Goal: Task Accomplishment & Management: Complete application form

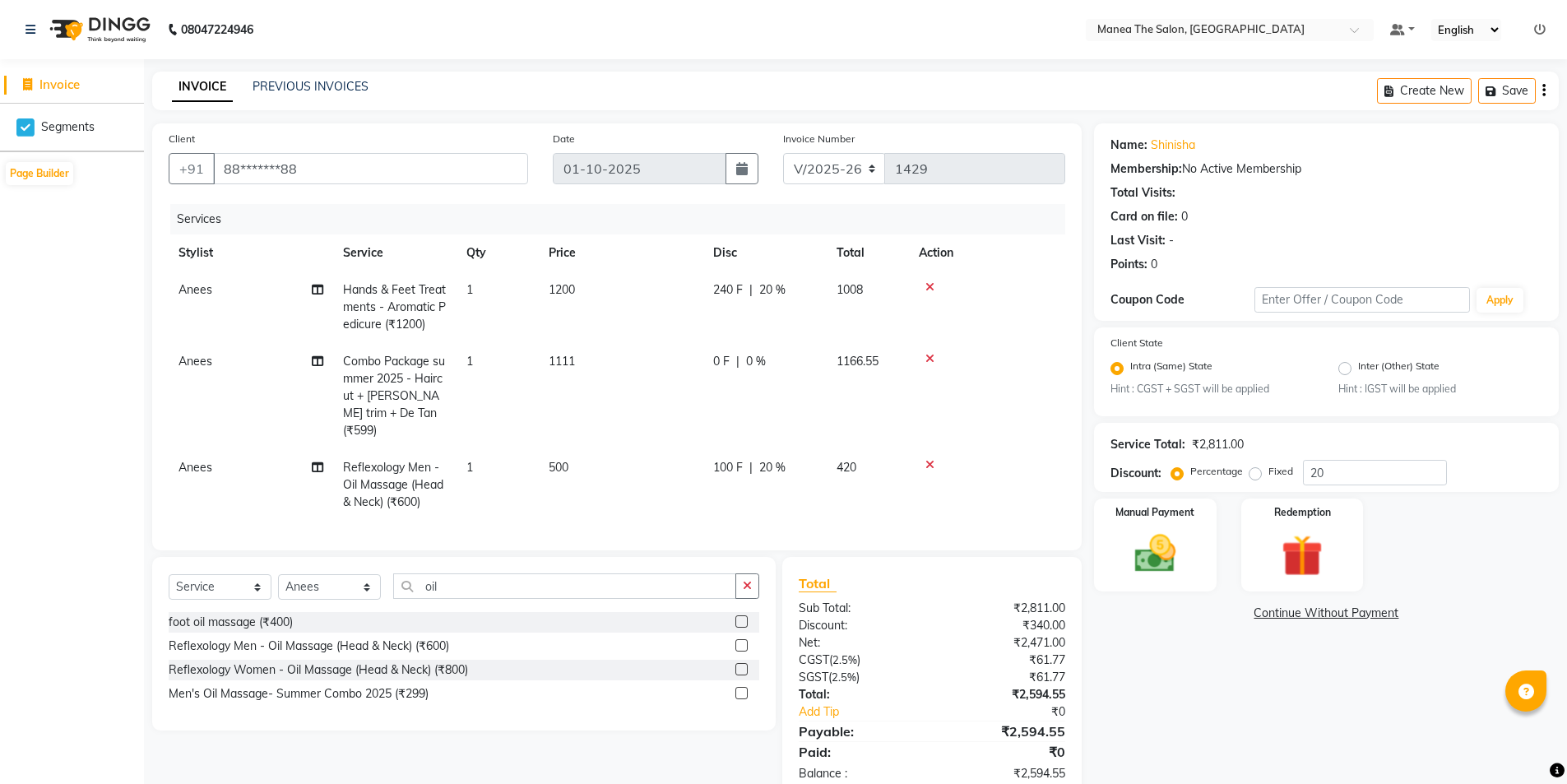
select select "6397"
select select "service"
select select "85836"
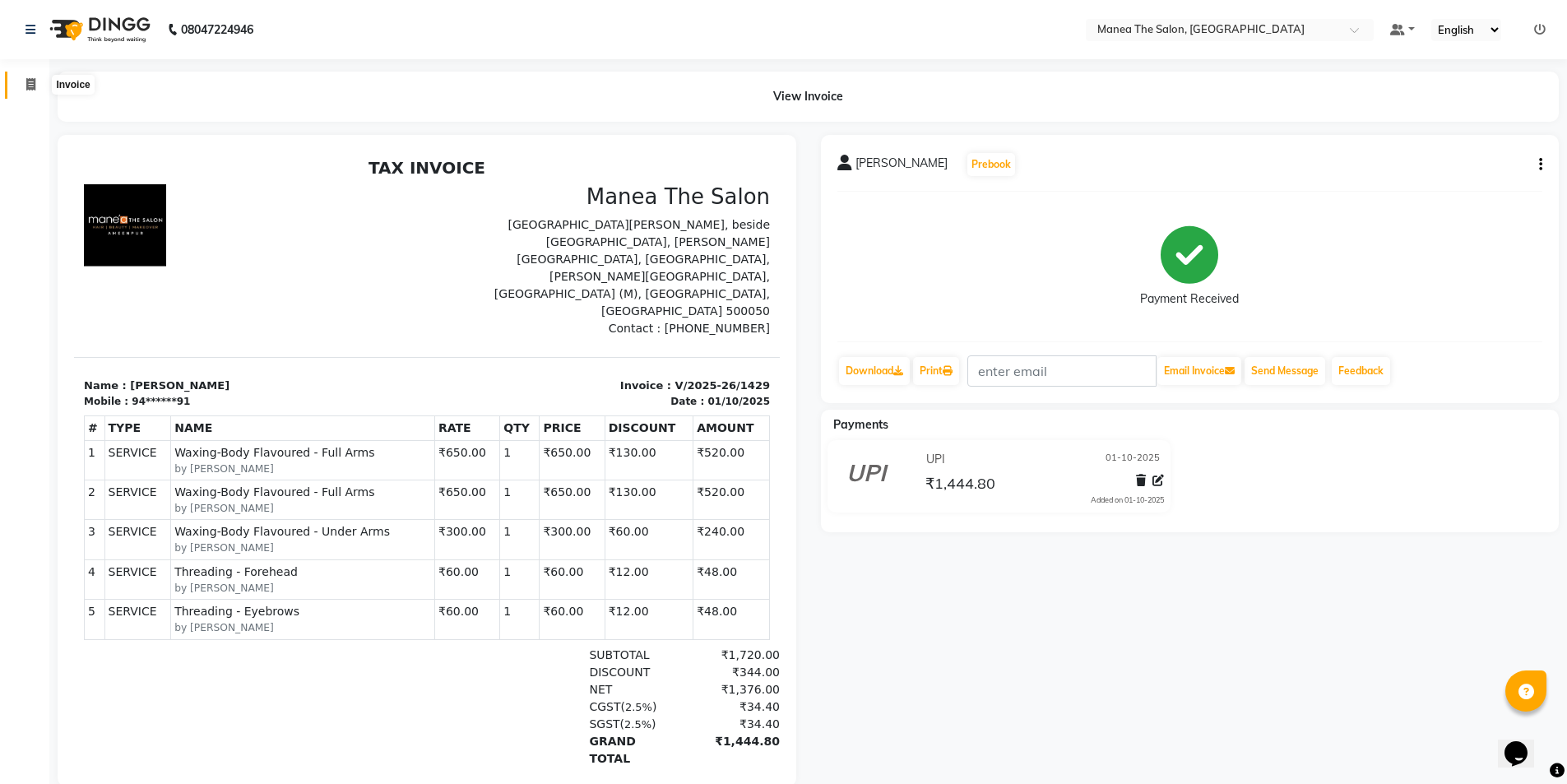
drag, startPoint x: 24, startPoint y: 87, endPoint x: 38, endPoint y: 160, distance: 74.3
click at [24, 85] on span at bounding box center [31, 85] width 29 height 19
select select "service"
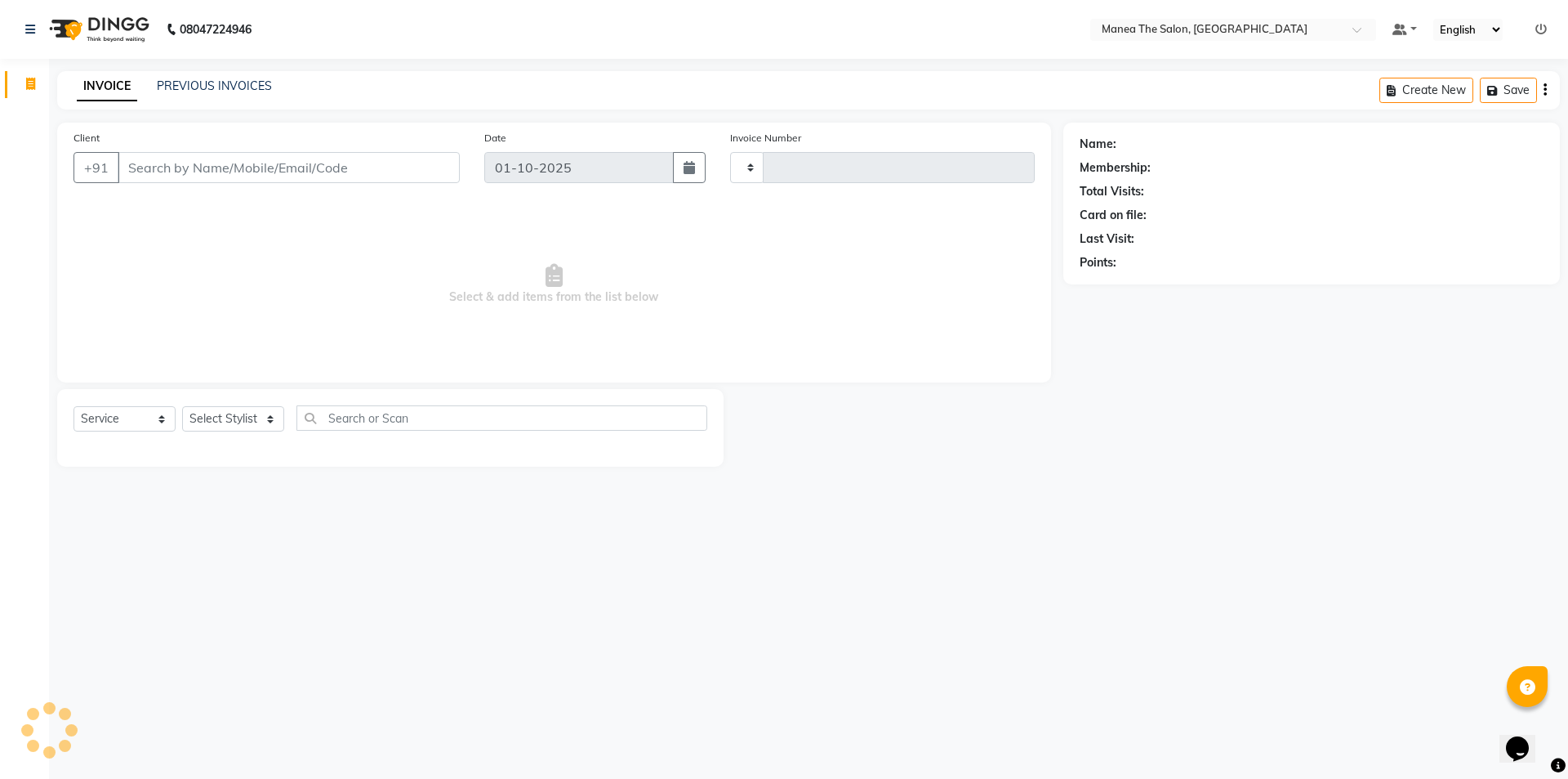
type input "1430"
select select "6397"
drag, startPoint x: 235, startPoint y: 415, endPoint x: 227, endPoint y: 489, distance: 74.4
click at [235, 415] on select "Select Stylist" at bounding box center [233, 419] width 102 height 25
select select "82340"
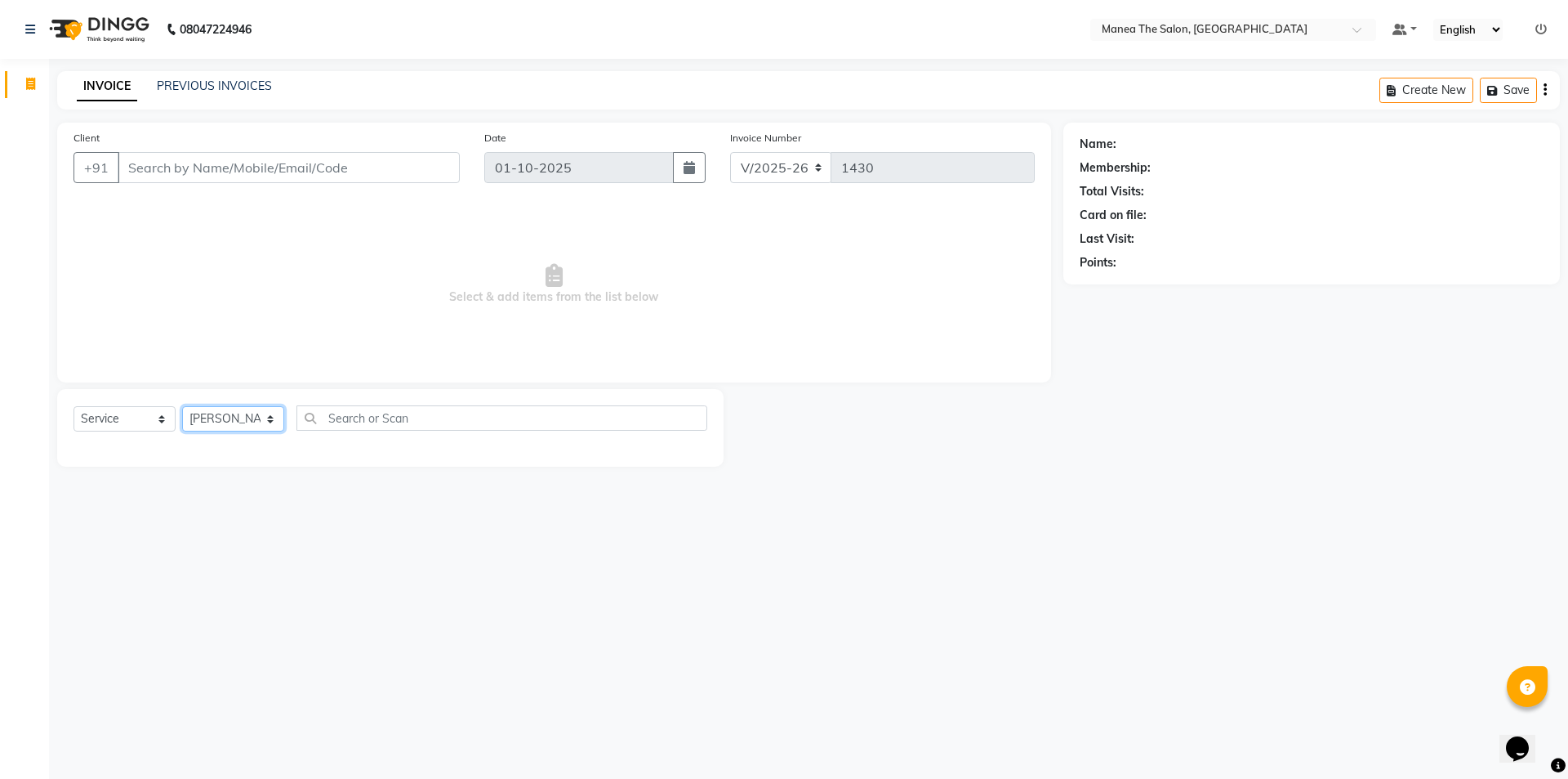
click at [182, 406] on select "Select Stylist [PERSON_NAME] [PERSON_NAME] Aruna [PERSON_NAME] Manager [PERSON_…" at bounding box center [233, 419] width 102 height 25
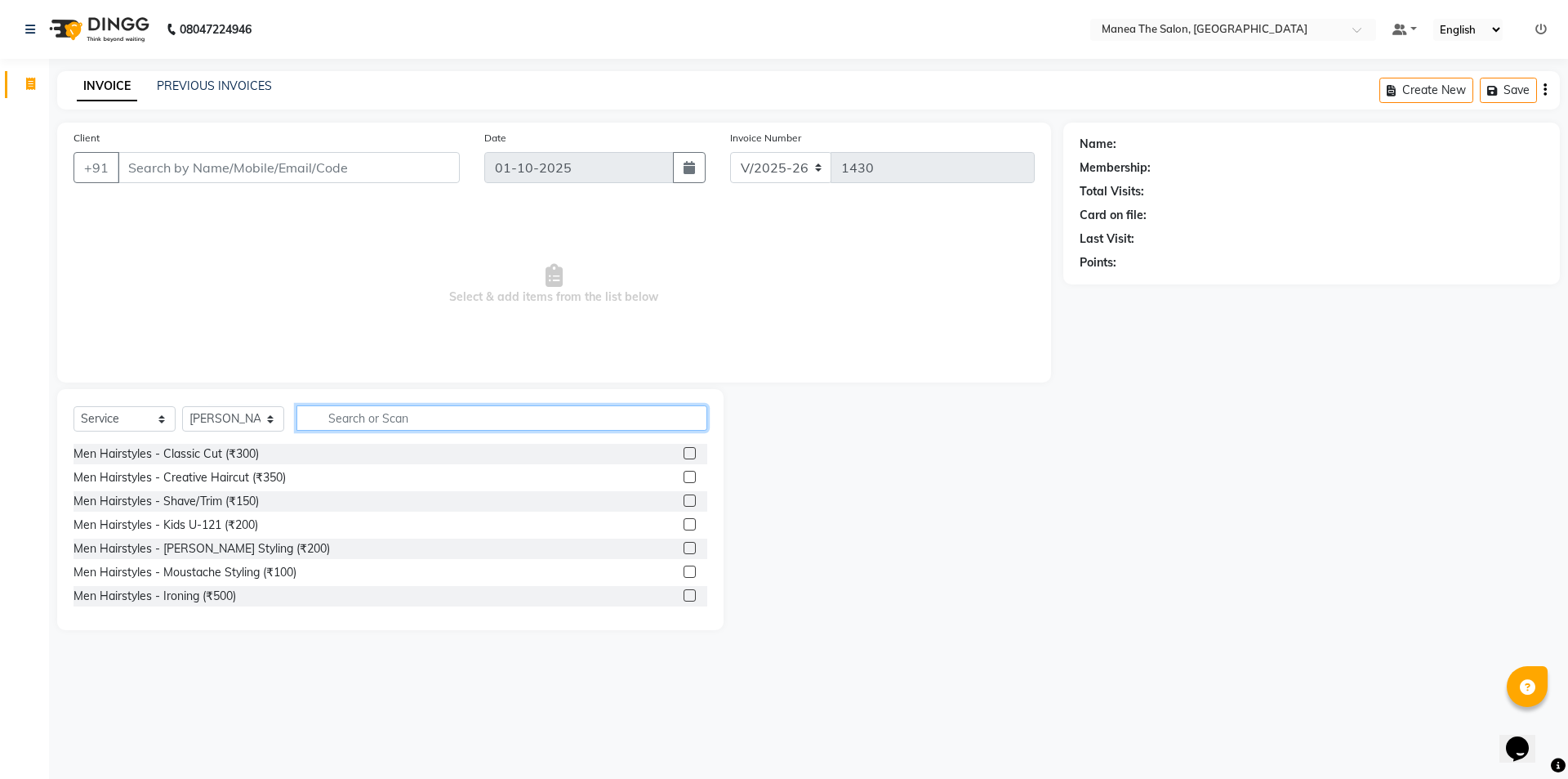
click at [400, 416] on input "text" at bounding box center [502, 418] width 411 height 25
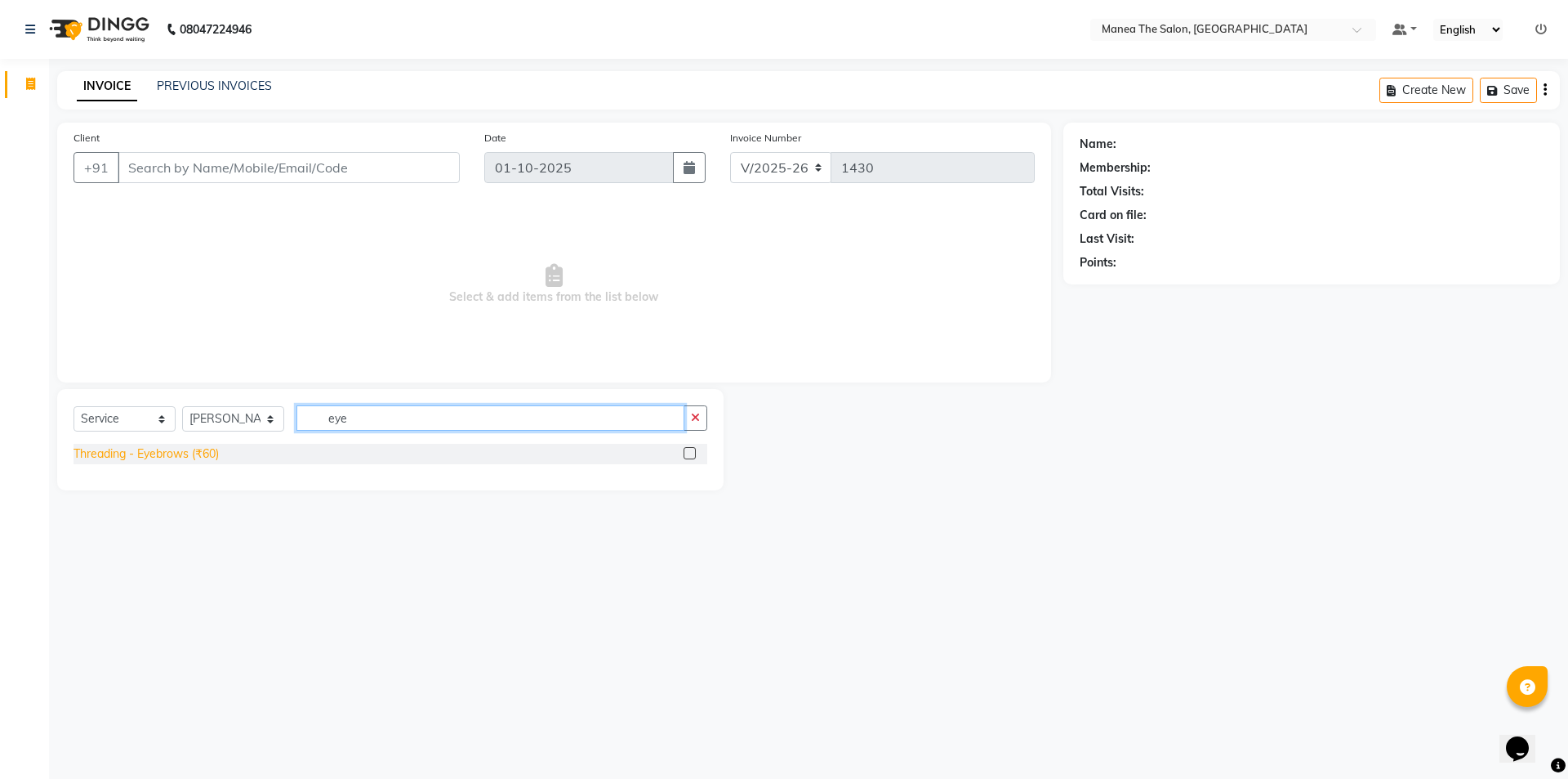
type input "eye"
click at [172, 458] on div "Threading - Eyebrows (₹60)" at bounding box center [146, 454] width 146 height 17
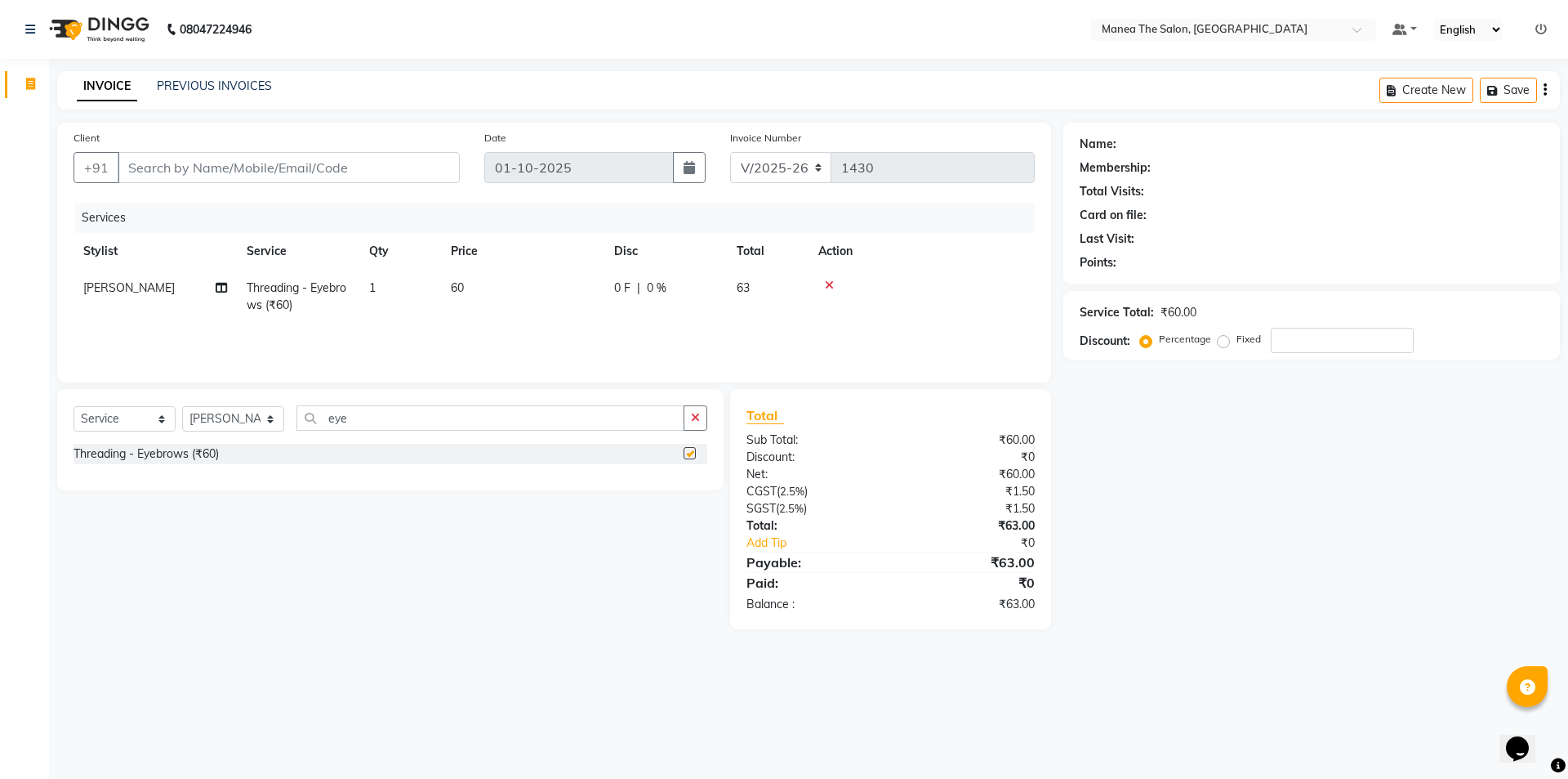
checkbox input "false"
click at [245, 164] on input "Client" at bounding box center [288, 167] width 342 height 31
click at [702, 419] on button "button" at bounding box center [695, 418] width 23 height 25
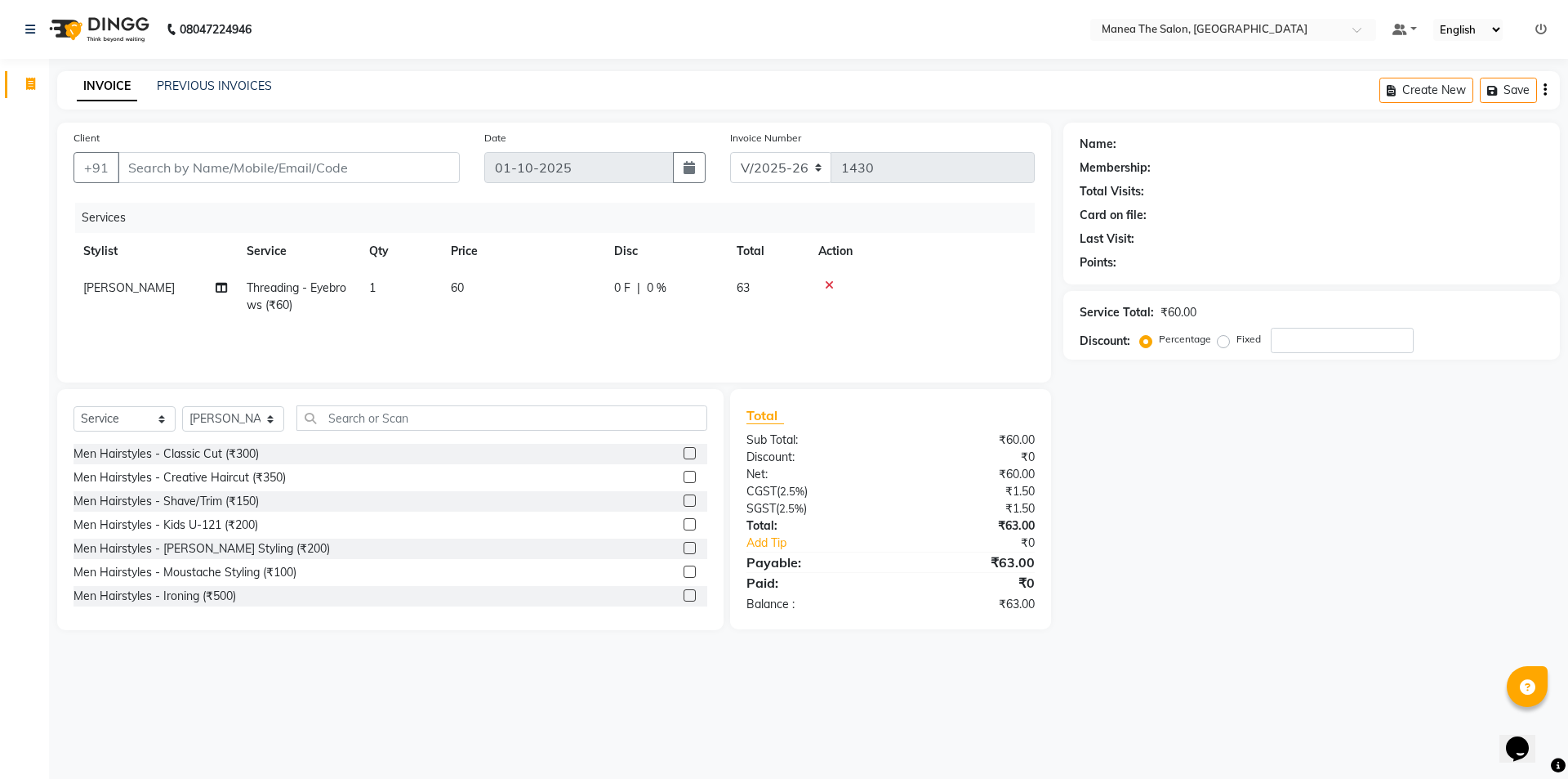
click at [393, 140] on div "Client +91" at bounding box center [267, 162] width 411 height 67
click at [374, 172] on input "Client" at bounding box center [288, 167] width 342 height 31
type input "7"
type input "0"
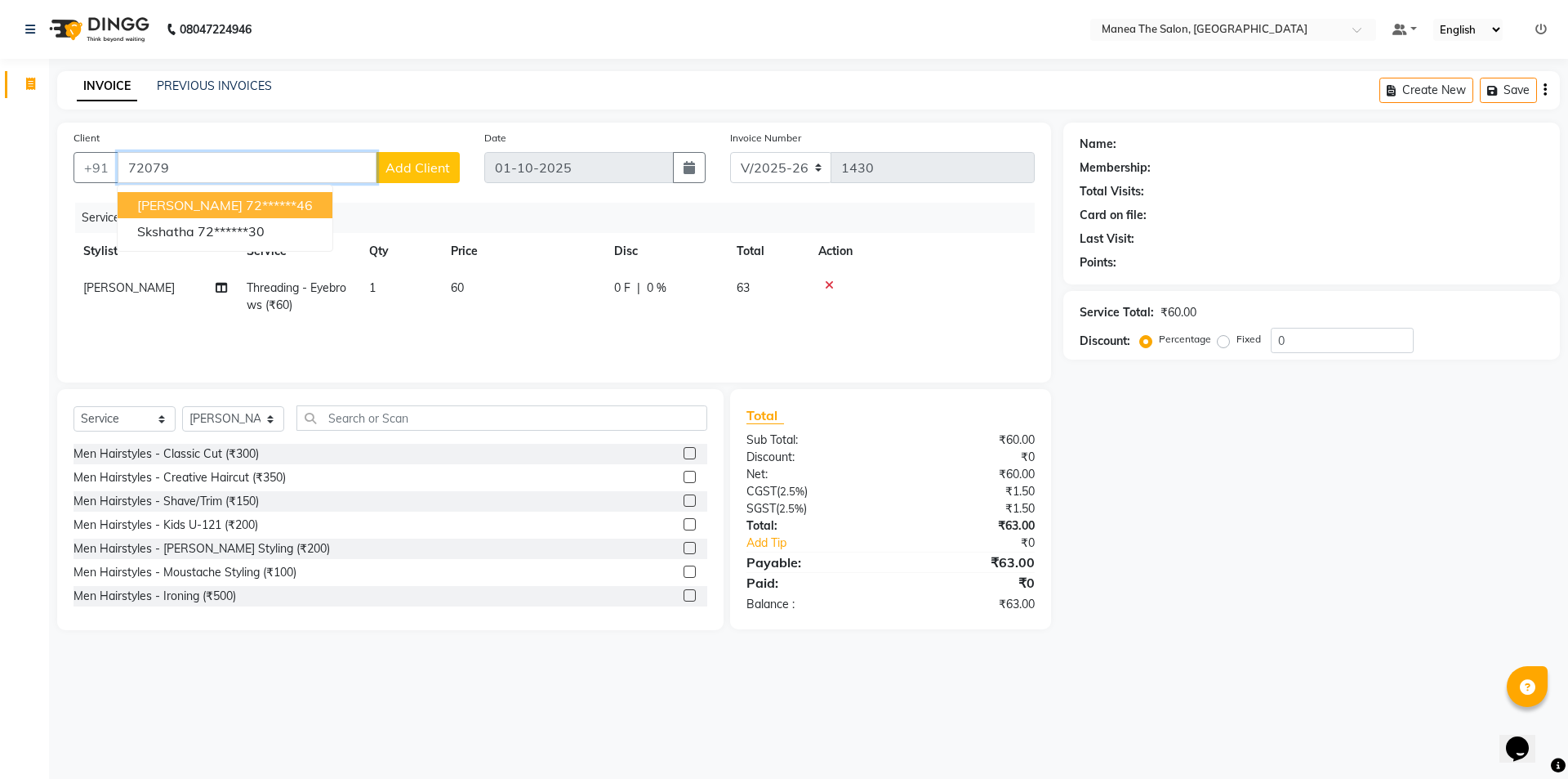
click at [251, 198] on button "[PERSON_NAME] 72******46" at bounding box center [225, 205] width 215 height 26
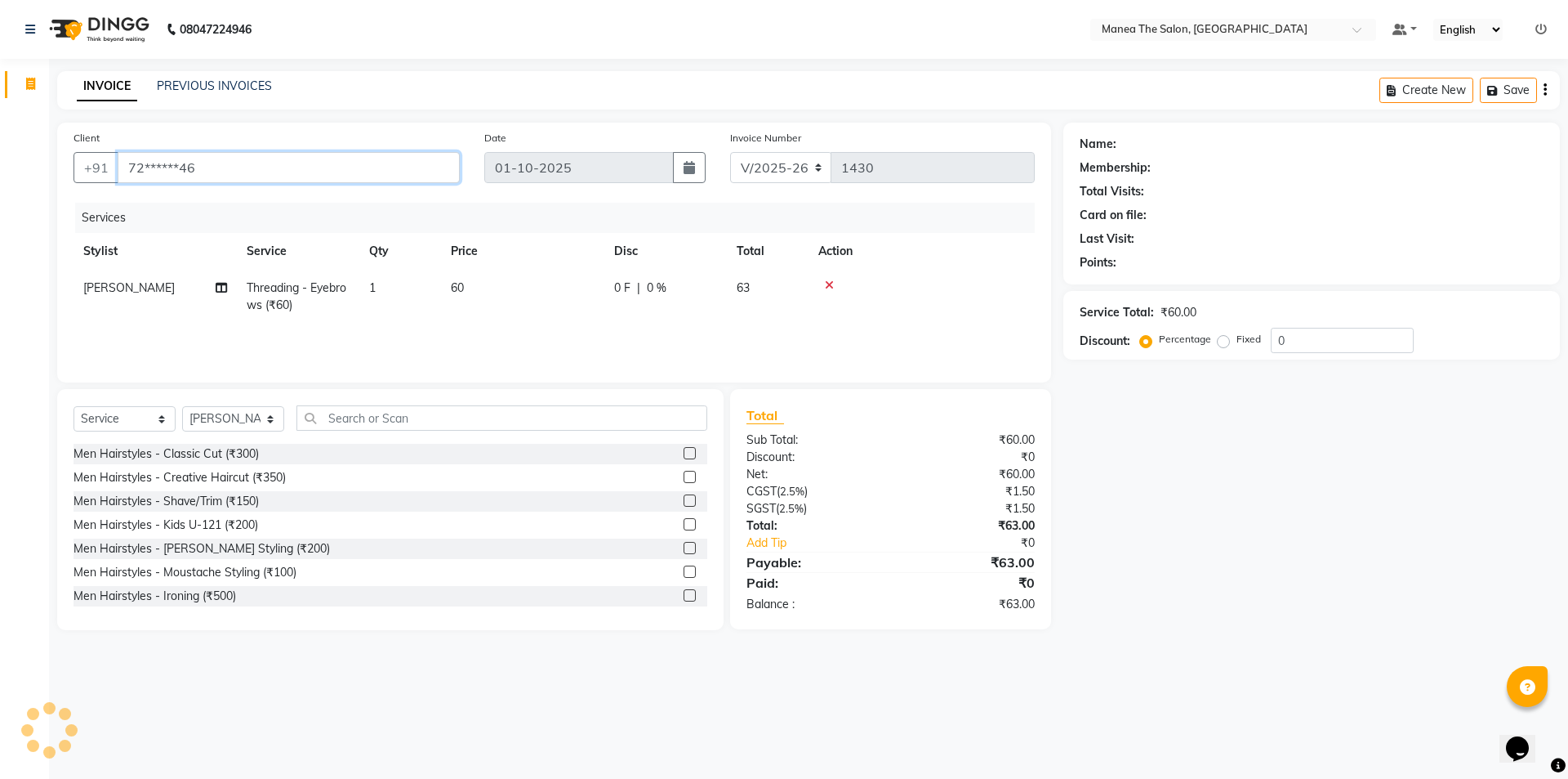
type input "72******46"
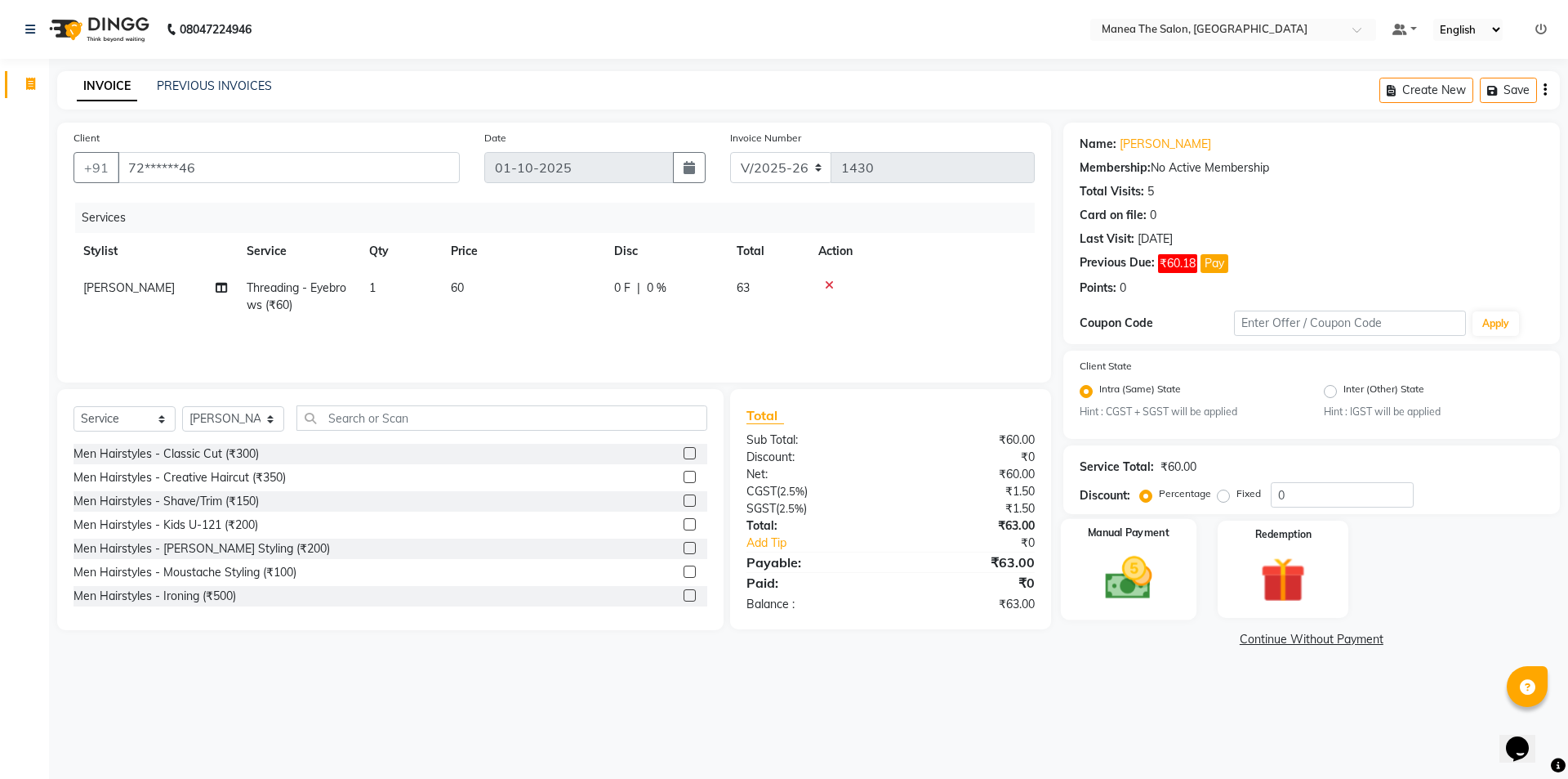
click at [1136, 594] on img at bounding box center [1129, 578] width 76 height 54
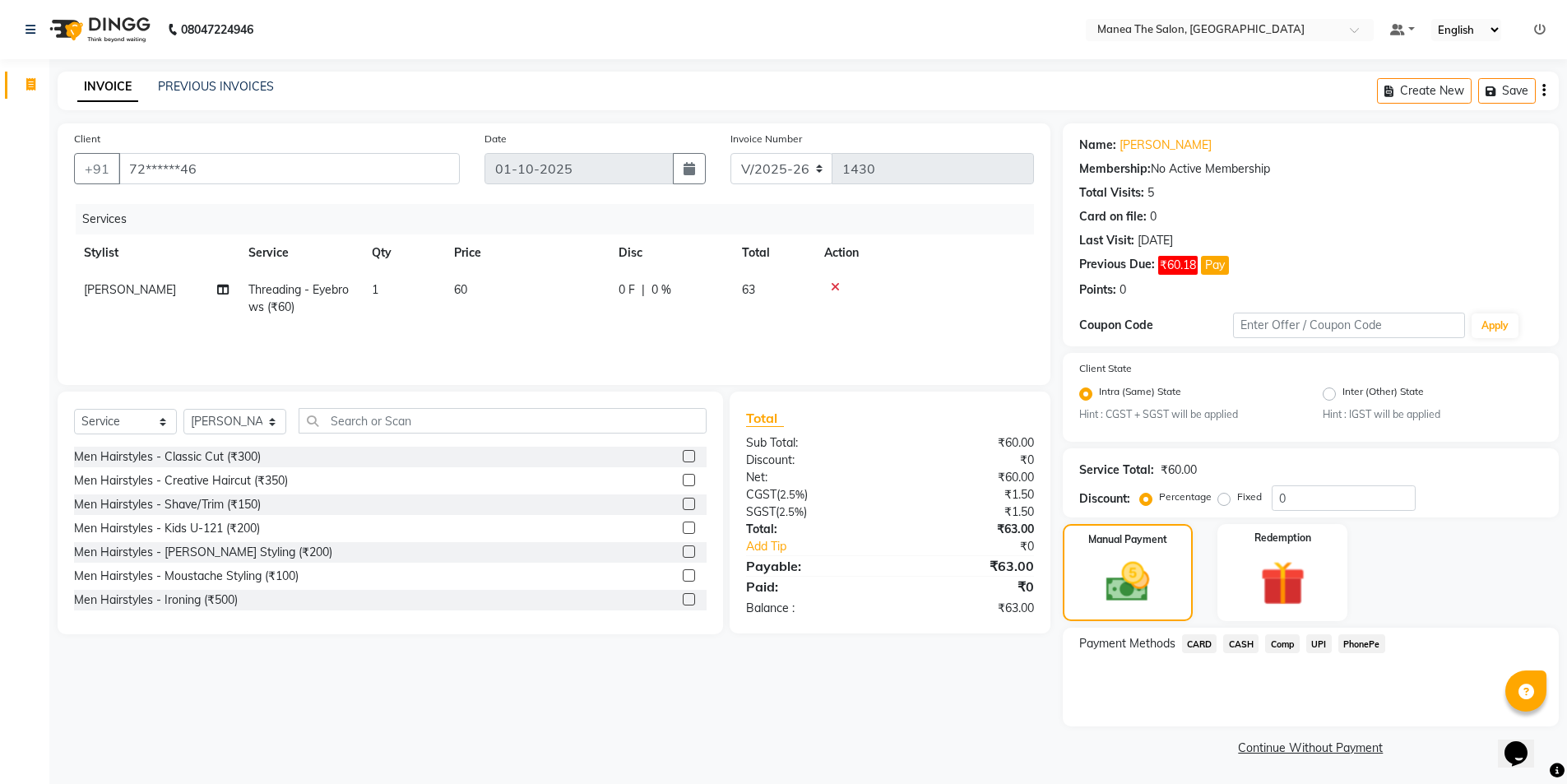
click at [1317, 640] on span "UPI" at bounding box center [1318, 644] width 25 height 19
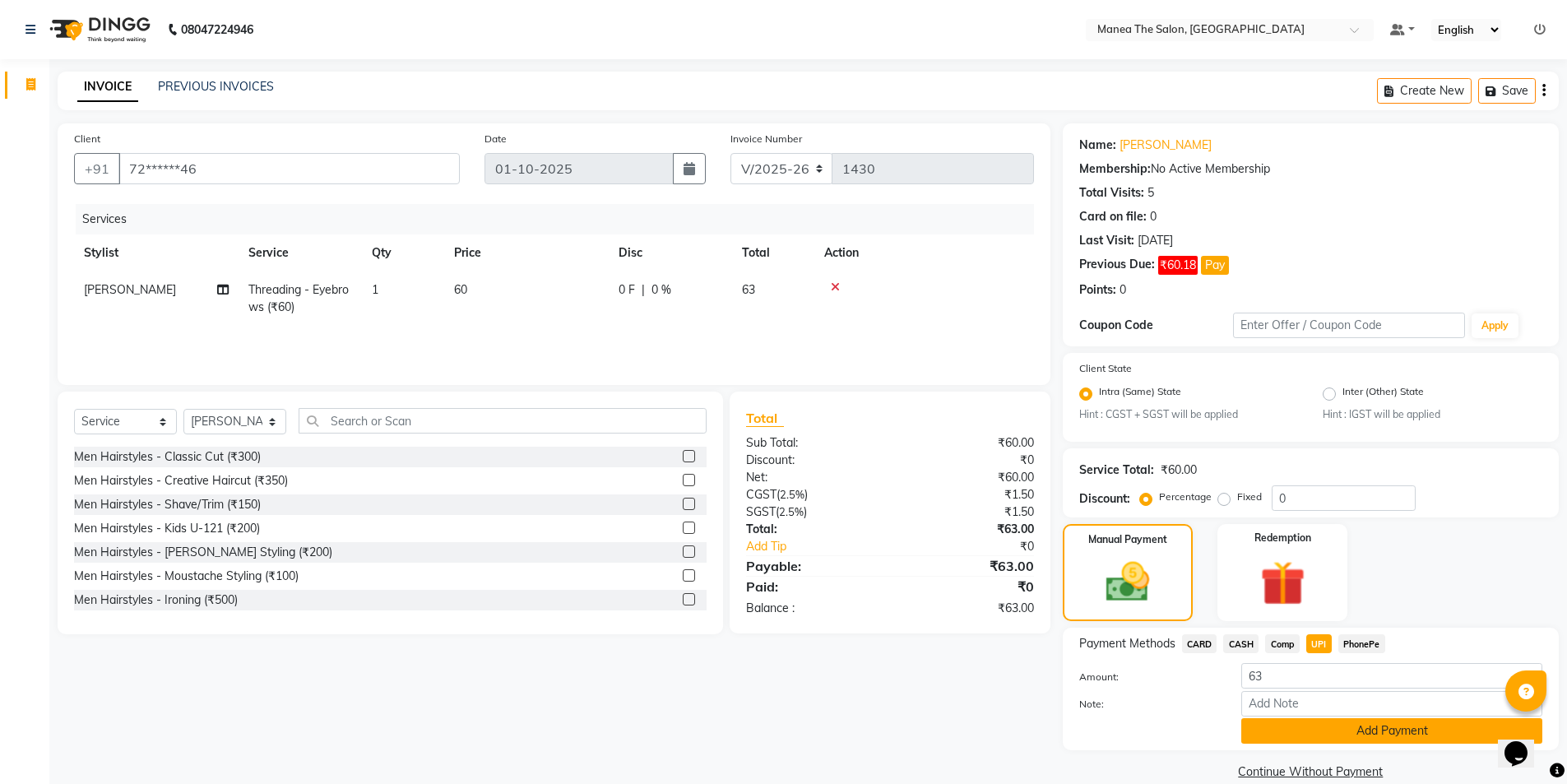
click at [1362, 734] on button "Add Payment" at bounding box center [1392, 730] width 301 height 25
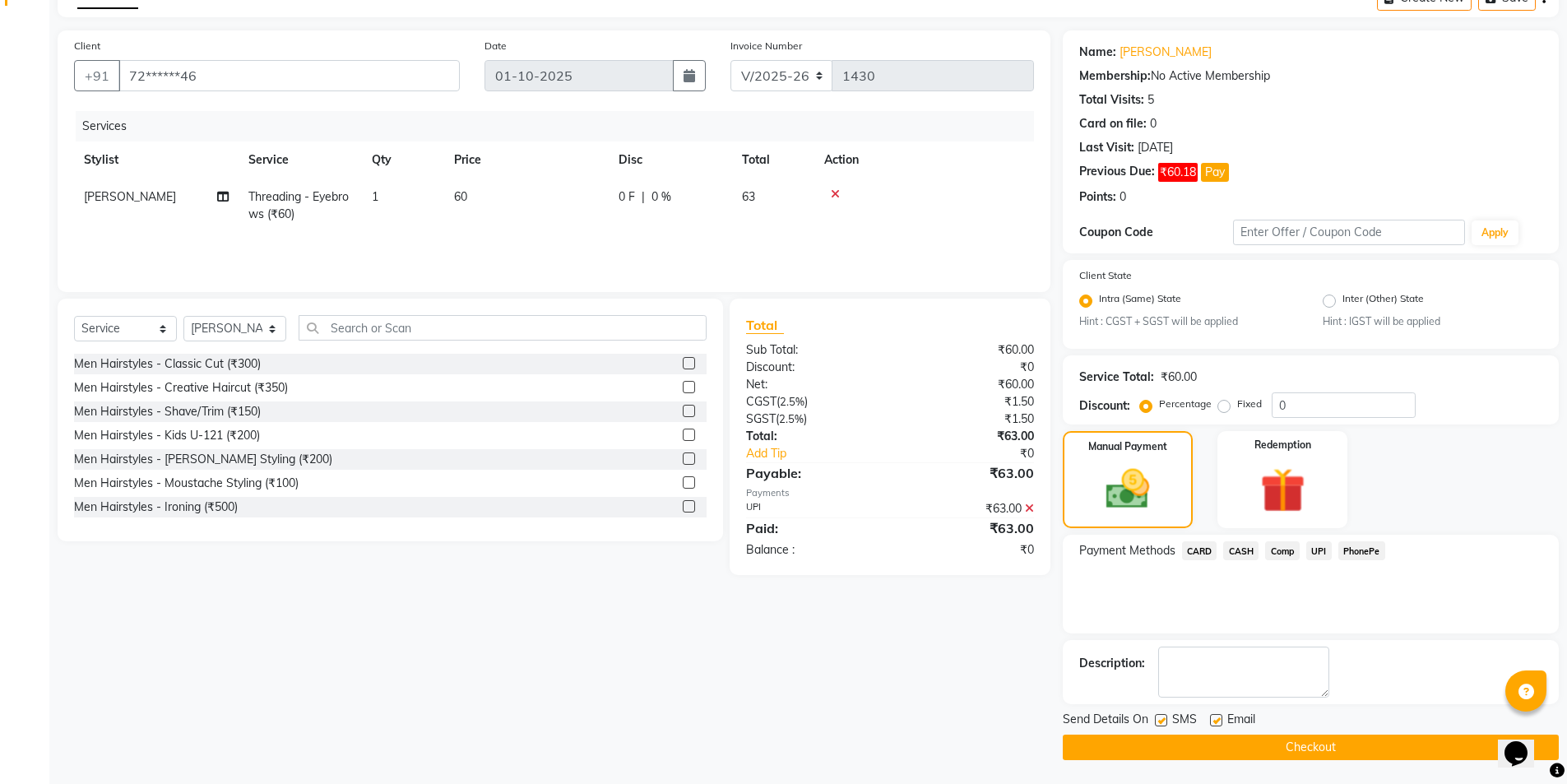
scroll to position [93, 0]
click at [1351, 750] on button "Checkout" at bounding box center [1310, 746] width 496 height 25
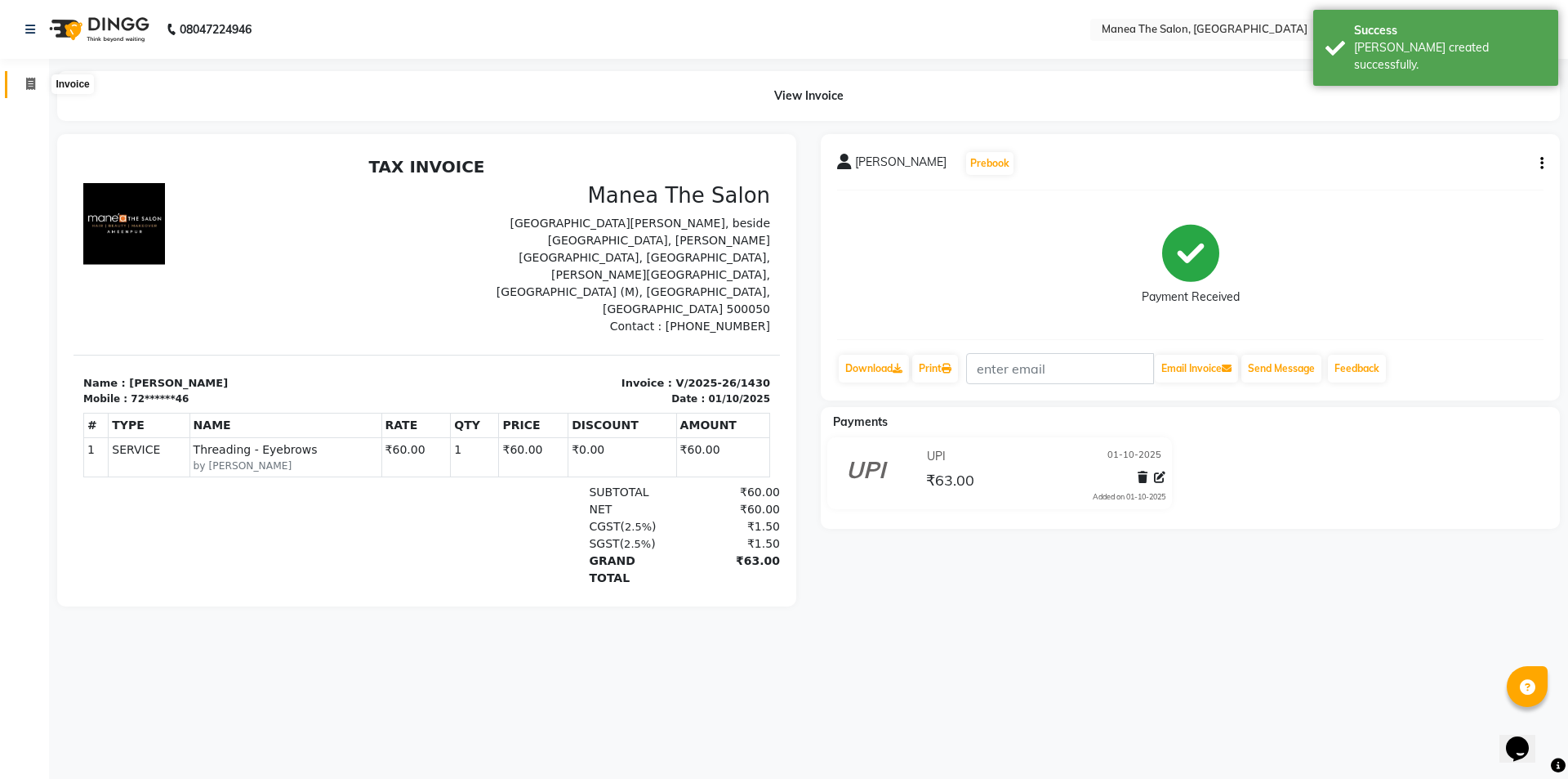
click at [30, 88] on icon at bounding box center [30, 84] width 9 height 12
select select "service"
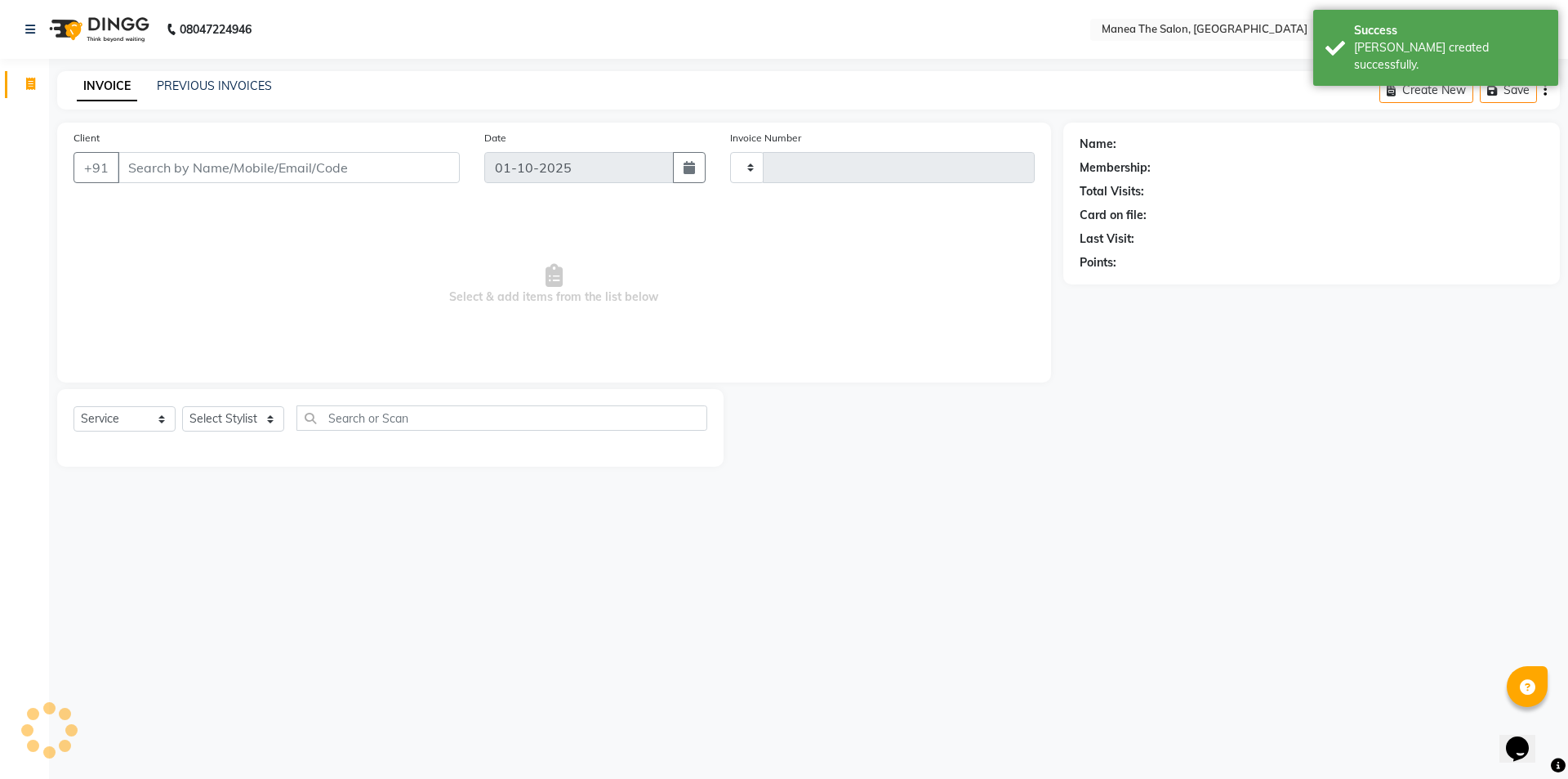
type input "1431"
select select "6397"
